Goal: Task Accomplishment & Management: Manage account settings

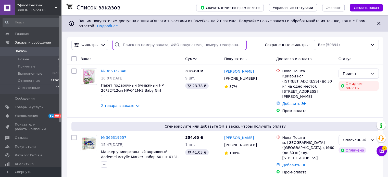
paste input "366319557"
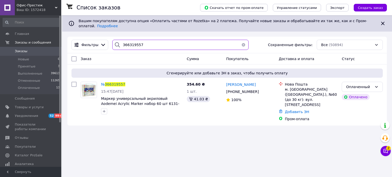
click at [134, 41] on input "366319557" at bounding box center [180, 45] width 136 height 10
paste input "22848"
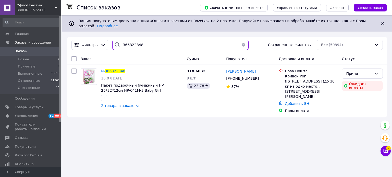
type input "366322848"
click at [144, 83] on span "Пакет подарочный бумажный HP 26*32*12см HP-641M-3 Baby Girl" at bounding box center [132, 87] width 63 height 9
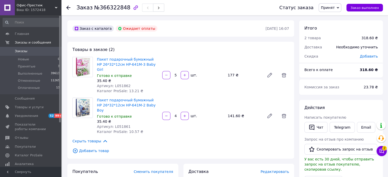
scroll to position [25, 0]
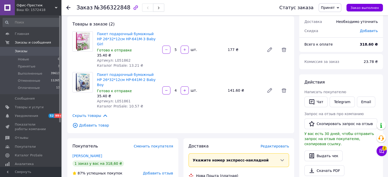
click at [317, 101] on button "Чат" at bounding box center [315, 102] width 23 height 11
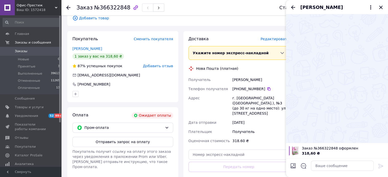
scroll to position [142, 0]
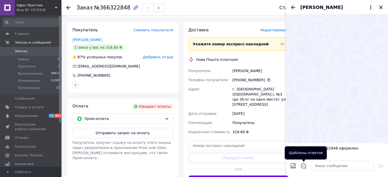
click at [302, 168] on icon "Открыть шаблоны ответов" at bounding box center [303, 165] width 5 height 5
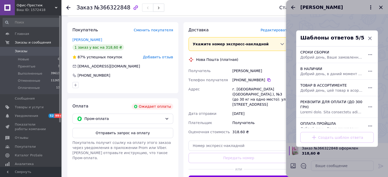
click at [275, 127] on div "318.60 ₴" at bounding box center [260, 131] width 59 height 9
click at [324, 100] on div "РЕКВІЗИТИ ДЛЯ ОПЛАТИ (ДО 300 ГРН)" at bounding box center [331, 106] width 66 height 19
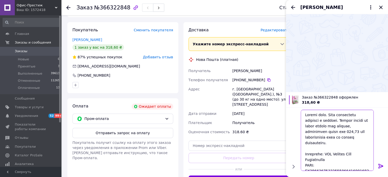
drag, startPoint x: 331, startPoint y: 145, endPoint x: 340, endPoint y: 123, distance: 23.7
click at [340, 123] on textarea at bounding box center [337, 140] width 73 height 61
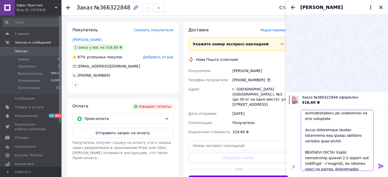
scroll to position [89, 0]
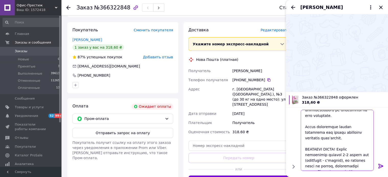
type textarea "Добрий день. Ваше замовлення прийняте в обробку. Отримувач: ФОП Кльован Юрій Ми…"
click at [379, 166] on icon at bounding box center [381, 166] width 6 height 6
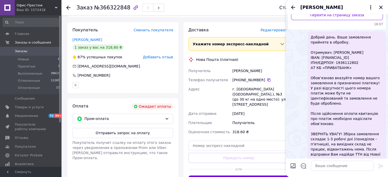
scroll to position [86, 0]
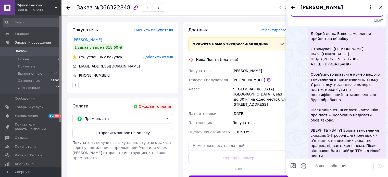
click at [214, 109] on div "Дата отправки" at bounding box center [209, 113] width 44 height 9
click at [381, 7] on icon "Закрыть" at bounding box center [380, 7] width 3 height 3
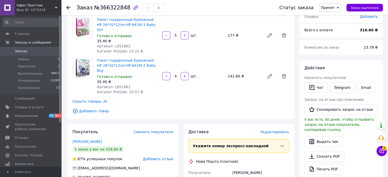
scroll to position [0, 0]
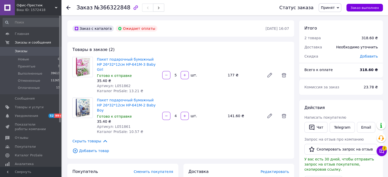
click at [56, 8] on use at bounding box center [56, 8] width 3 height 2
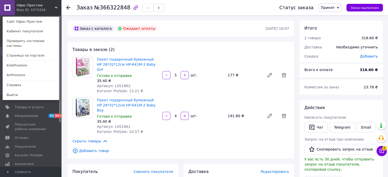
click at [24, 70] on link "ArtProstore" at bounding box center [31, 75] width 56 height 10
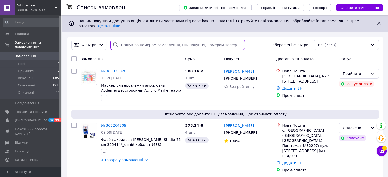
click at [123, 41] on input "search" at bounding box center [177, 45] width 134 height 10
paste input "366325828"
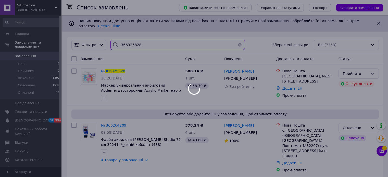
type input "366325828"
click at [114, 67] on div at bounding box center [194, 88] width 388 height 177
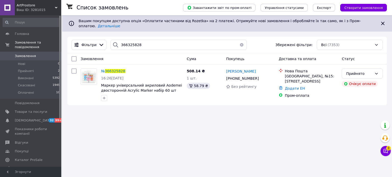
click at [114, 69] on span "366325828" at bounding box center [115, 71] width 20 height 4
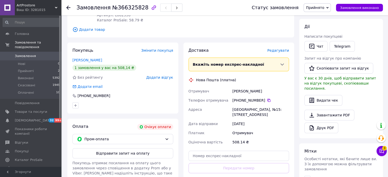
scroll to position [5, 0]
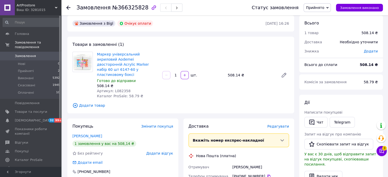
click at [316, 120] on button "Чат" at bounding box center [315, 122] width 23 height 11
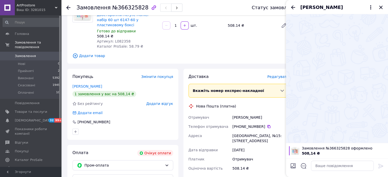
scroll to position [56, 0]
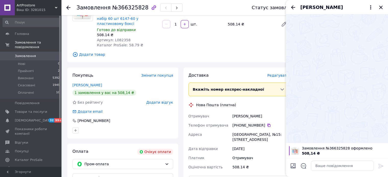
click at [302, 168] on icon "Відкрити шаблони відповідей" at bounding box center [304, 166] width 6 height 6
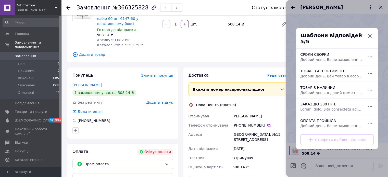
click at [329, 107] on span at bounding box center [331, 109] width 62 height 5
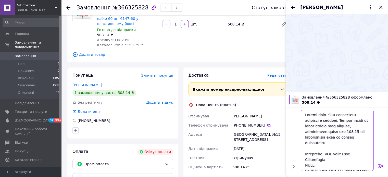
drag, startPoint x: 328, startPoint y: 144, endPoint x: 339, endPoint y: 121, distance: 25.7
click at [339, 121] on textarea at bounding box center [337, 140] width 73 height 61
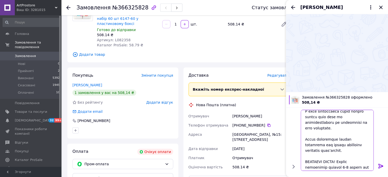
scroll to position [89, 0]
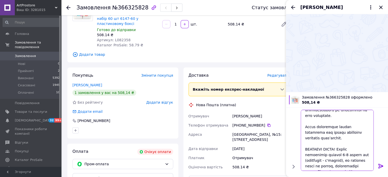
type textarea "Добрий день. Ваше замовлення прийняте в обробку. Отримувач: ФОП Кабак Віра Анат…"
click at [381, 167] on icon at bounding box center [380, 166] width 5 height 5
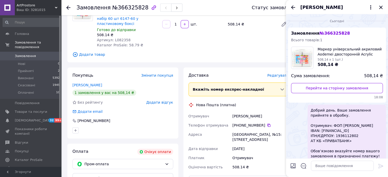
scroll to position [0, 0]
click at [66, 117] on div "Покупець Змінити покупця Чижевська Вікторія 1 замовлення у вас на 508,14 ₴ Без …" at bounding box center [123, 147] width 116 height 159
click at [379, 9] on icon "Закрити" at bounding box center [380, 7] width 3 height 3
